Goal: Obtain resource: Download file/media

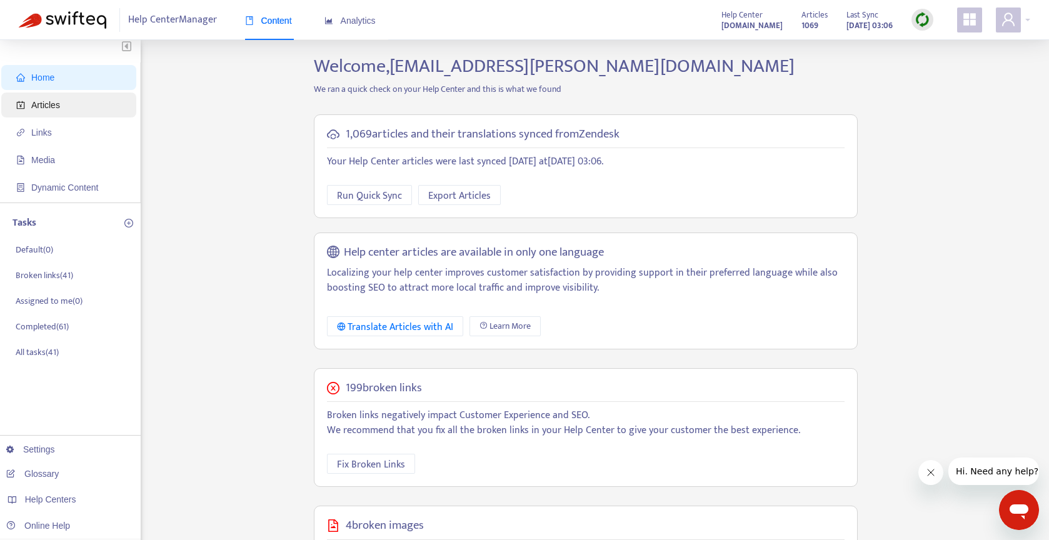
scroll to position [3, 0]
click at [75, 109] on span "Articles" at bounding box center [71, 105] width 110 height 25
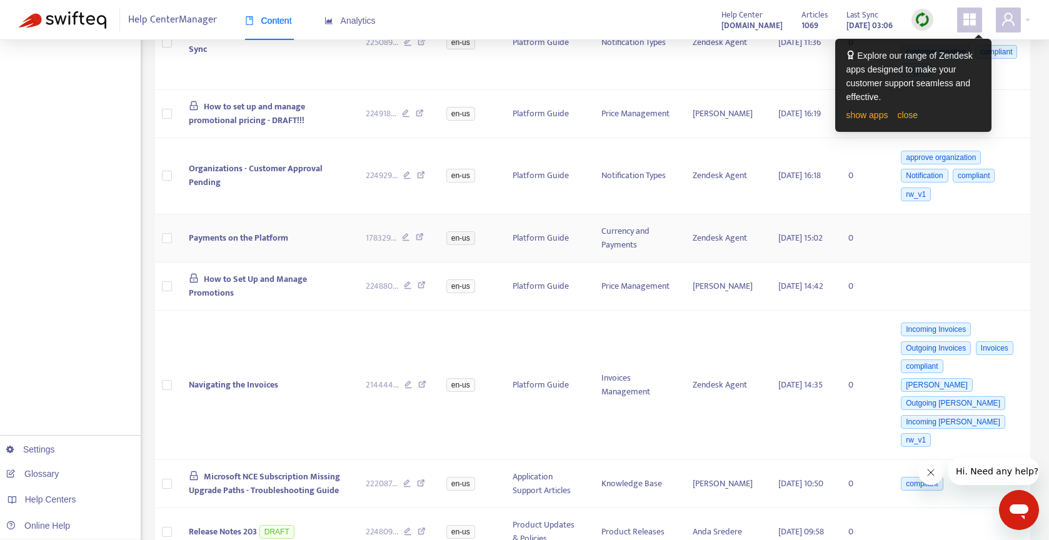
scroll to position [546, 0]
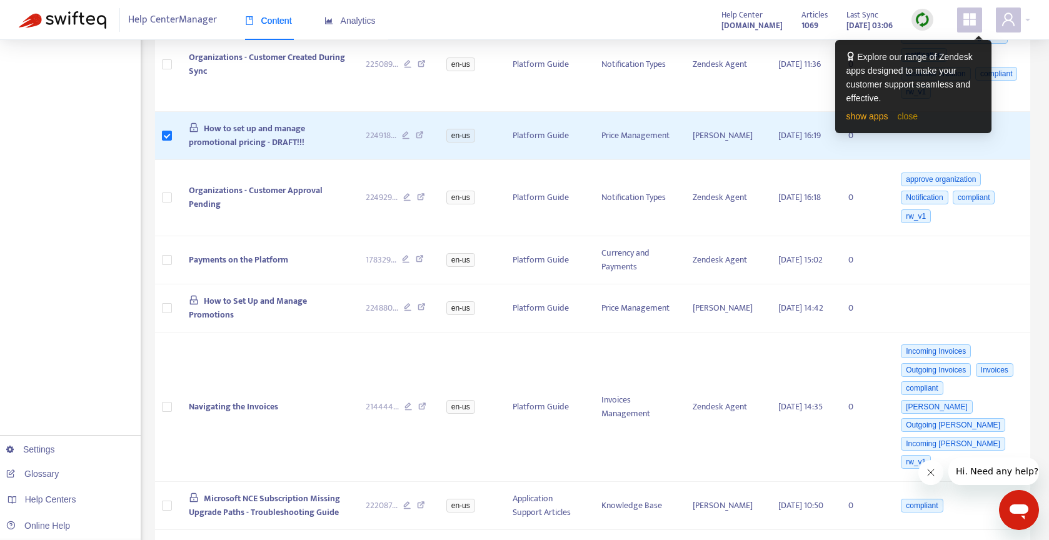
click at [904, 119] on link "close" at bounding box center [907, 116] width 21 height 10
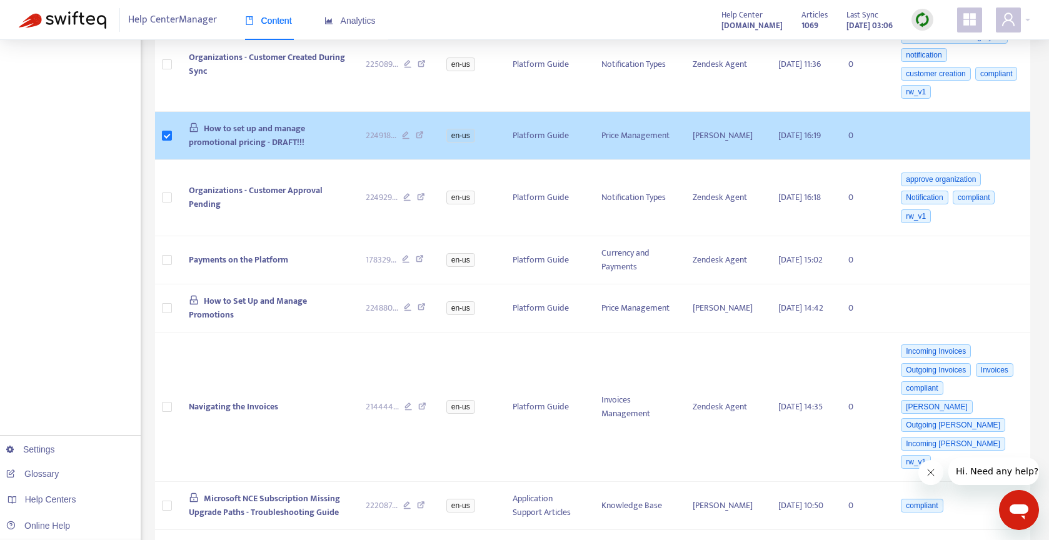
click at [291, 126] on span "How to set up and manage promotional pricing - DRAFT!!!" at bounding box center [247, 135] width 116 height 28
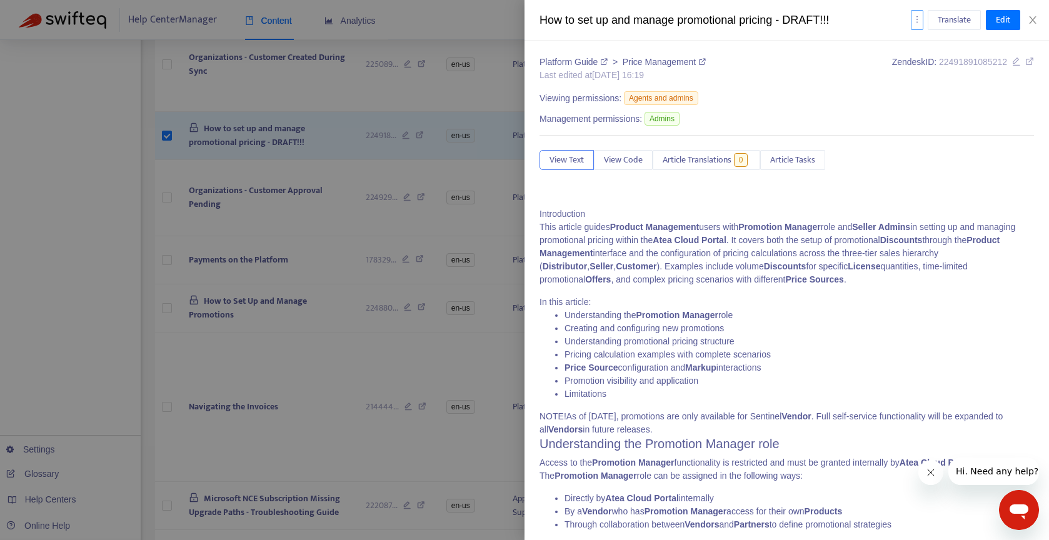
click at [921, 18] on button "button" at bounding box center [917, 20] width 13 height 20
click at [933, 83] on span "Export" at bounding box center [932, 85] width 24 height 14
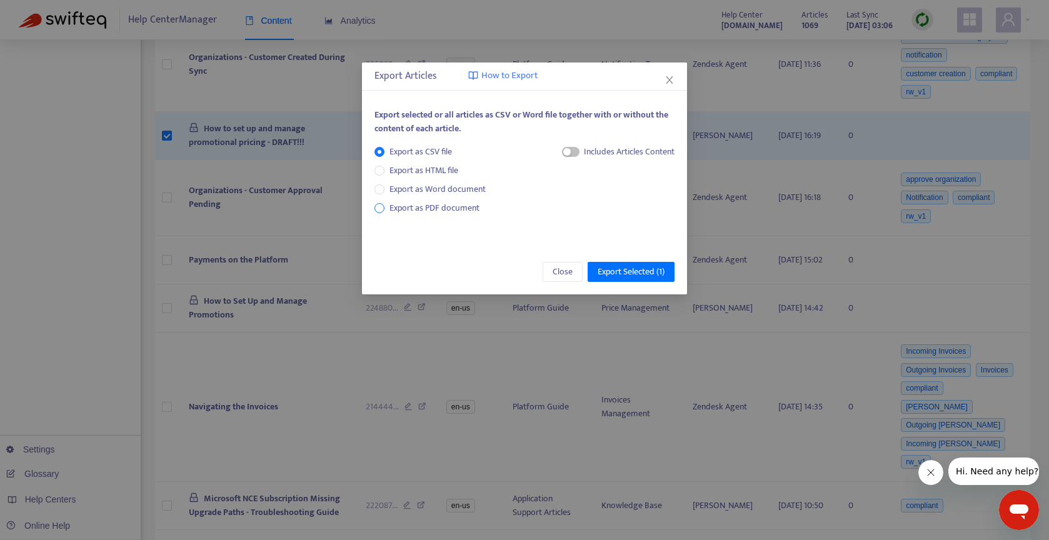
click at [459, 209] on span "Export as PDF document" at bounding box center [434, 208] width 90 height 14
click at [624, 271] on span "Export Selected ( 1 )" at bounding box center [631, 272] width 67 height 14
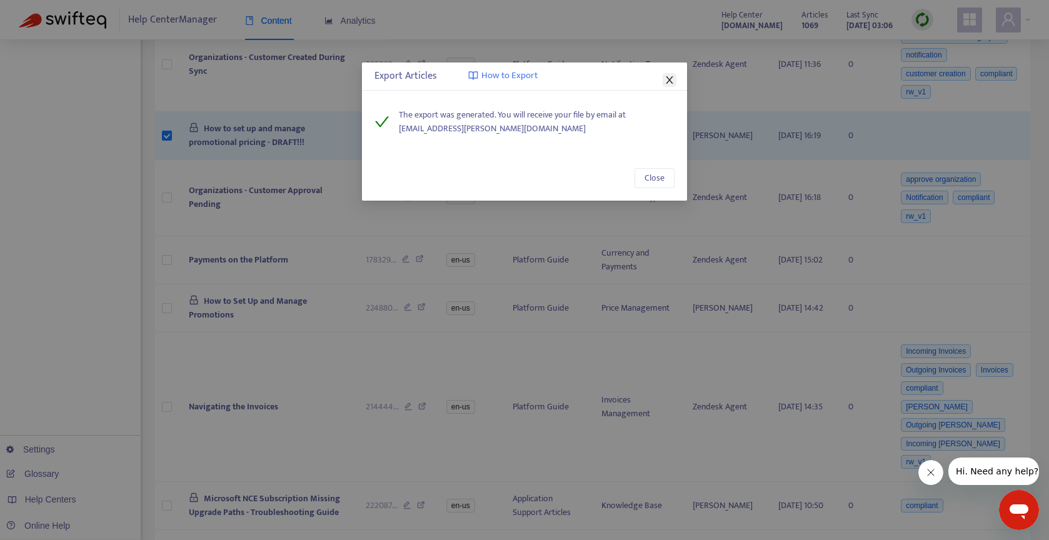
click at [671, 80] on icon "close" at bounding box center [669, 80] width 10 height 10
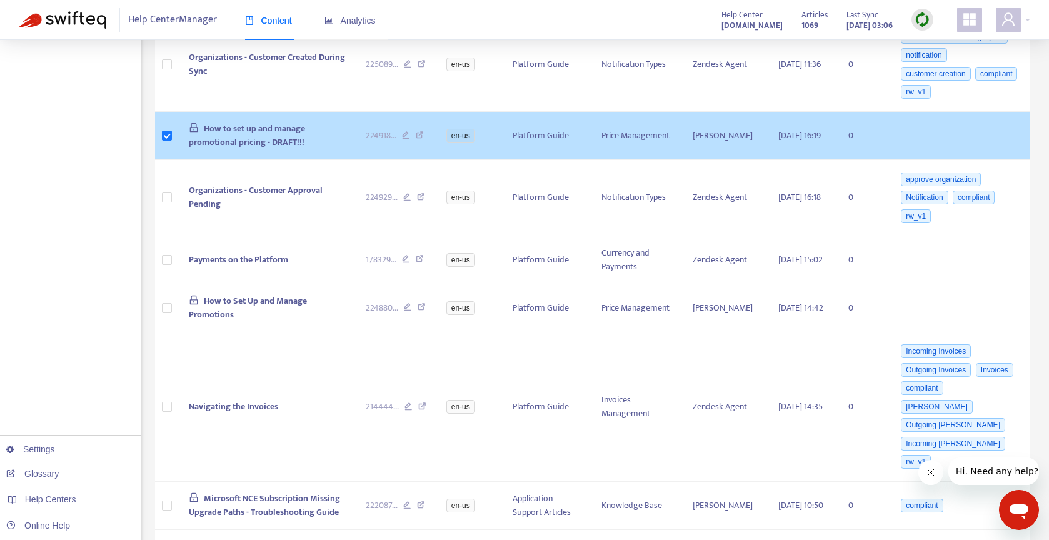
drag, startPoint x: 320, startPoint y: 144, endPoint x: 311, endPoint y: 143, distance: 8.8
click at [311, 143] on td "How to set up and manage promotional pricing - DRAFT!!!" at bounding box center [267, 136] width 177 height 48
click at [310, 142] on td "How to set up and manage promotional pricing - DRAFT!!!" at bounding box center [267, 136] width 177 height 48
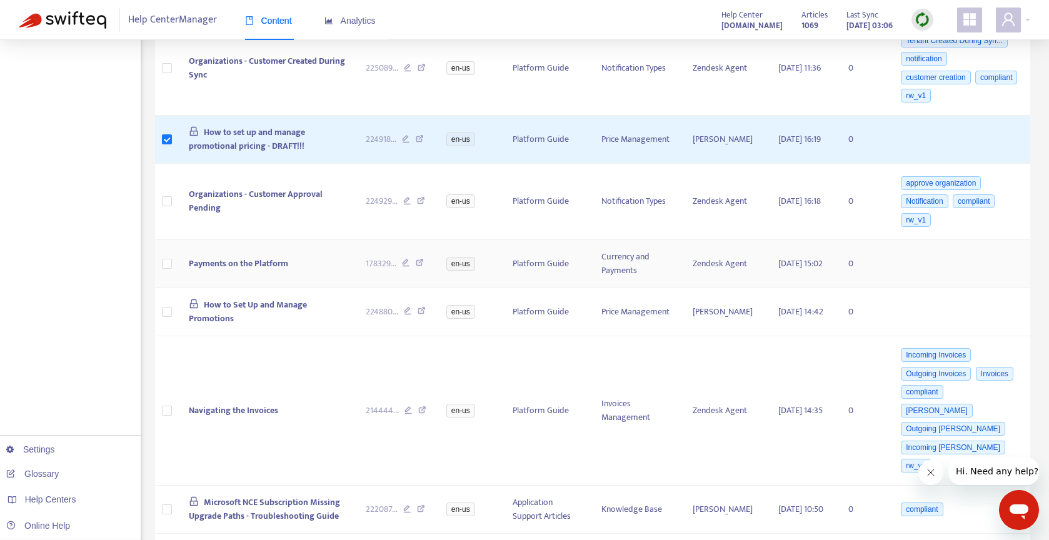
scroll to position [543, 0]
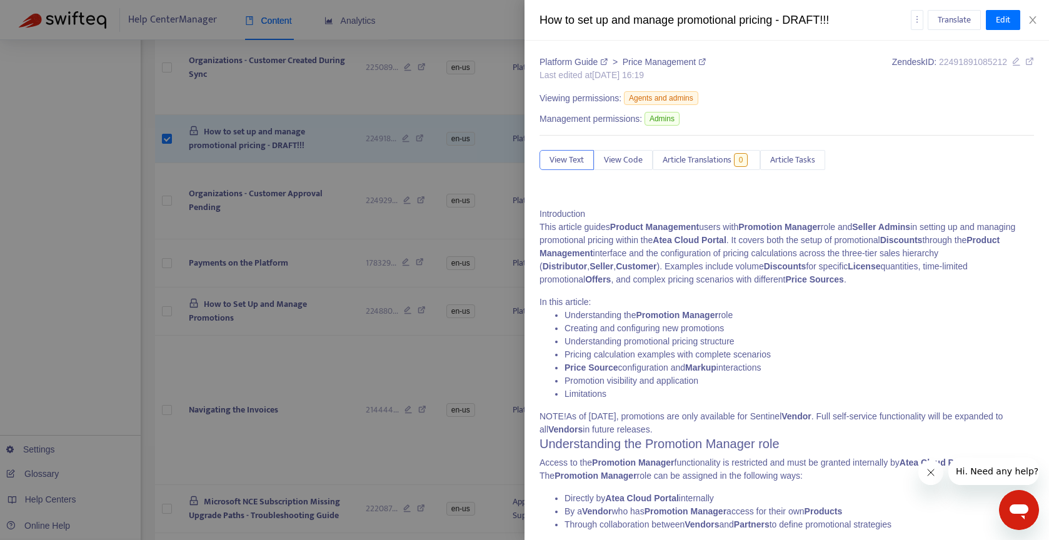
click at [835, 24] on div "How to set up and manage promotional pricing - DRAFT!!!" at bounding box center [724, 20] width 371 height 17
drag, startPoint x: 796, startPoint y: 22, endPoint x: 542, endPoint y: 21, distance: 254.4
click at [542, 21] on div "How to set up and manage promotional pricing - DRAFT!!!" at bounding box center [724, 20] width 371 height 17
copy div "How to set up and manage promotional pricing - DRAFT!!!"
